Goal: Find specific page/section: Find specific page/section

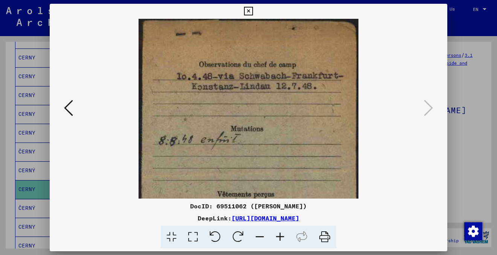
scroll to position [70, 0]
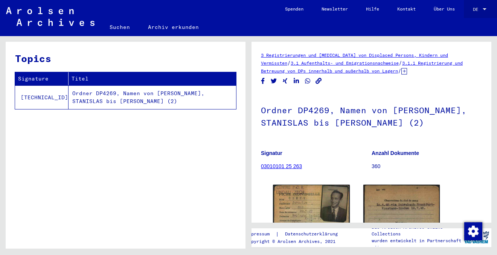
click at [485, 11] on div at bounding box center [485, 9] width 7 height 5
drag, startPoint x: 480, startPoint y: 25, endPoint x: 479, endPoint y: 11, distance: 14.7
click at [479, 11] on div "English Deutsch" at bounding box center [472, 20] width 43 height 27
click at [479, 11] on span "English" at bounding box center [472, 14] width 31 height 14
click at [486, 10] on div at bounding box center [485, 9] width 4 height 2
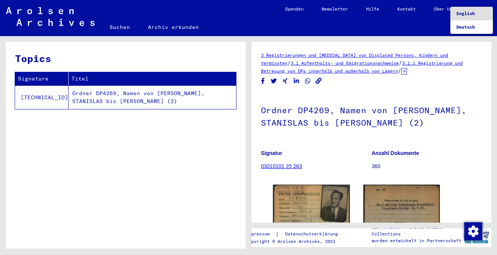
click at [480, 14] on span "English" at bounding box center [472, 14] width 31 height 14
click at [481, 8] on div "DE" at bounding box center [477, 9] width 8 height 5
click at [478, 27] on span "Deutsch" at bounding box center [472, 27] width 31 height 14
click at [484, 8] on div at bounding box center [485, 9] width 4 height 2
click at [475, 13] on span "English" at bounding box center [466, 14] width 18 height 6
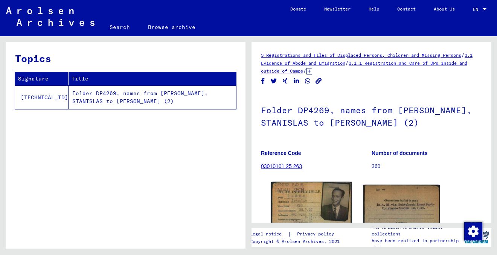
click at [294, 205] on img at bounding box center [311, 239] width 81 height 114
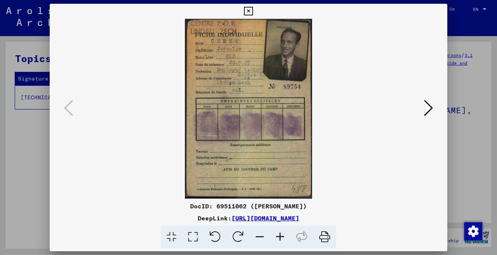
click at [251, 13] on icon at bounding box center [248, 11] width 9 height 9
